Goal: Task Accomplishment & Management: Manage account settings

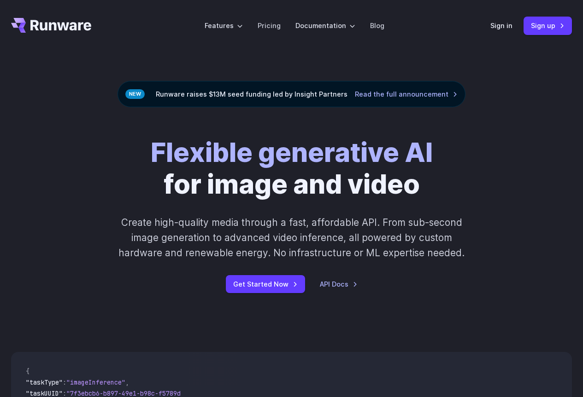
click at [490, 179] on div "Flexible generative AI for image and video Create high-quality media through a …" at bounding box center [291, 215] width 449 height 157
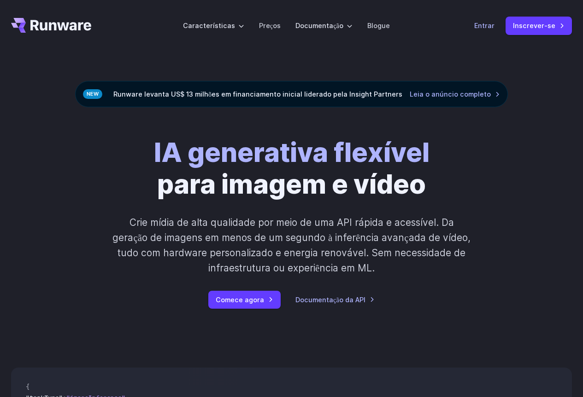
click at [487, 30] on font "Entrar" at bounding box center [484, 25] width 20 height 11
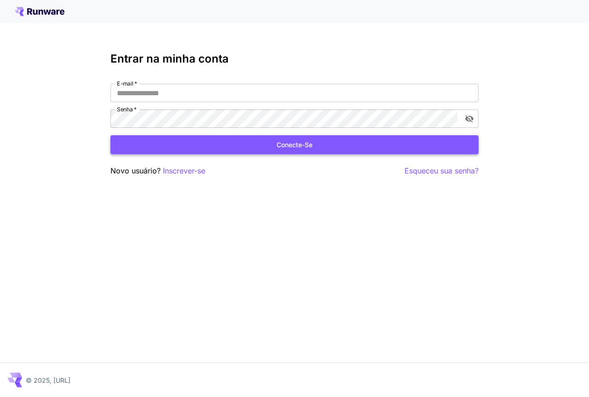
type input "**********"
click at [300, 146] on font "Conecte-se" at bounding box center [295, 145] width 36 height 8
